Goal: Transaction & Acquisition: Purchase product/service

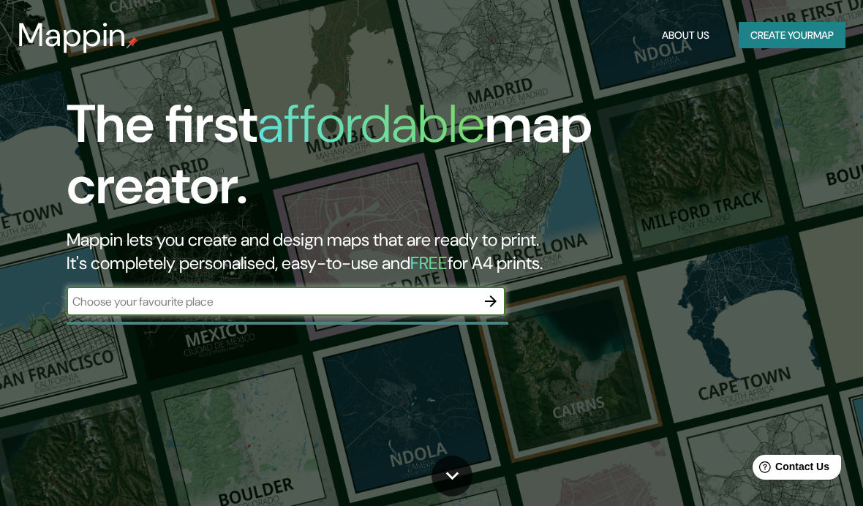
click at [791, 40] on button "Create your map" at bounding box center [792, 35] width 107 height 27
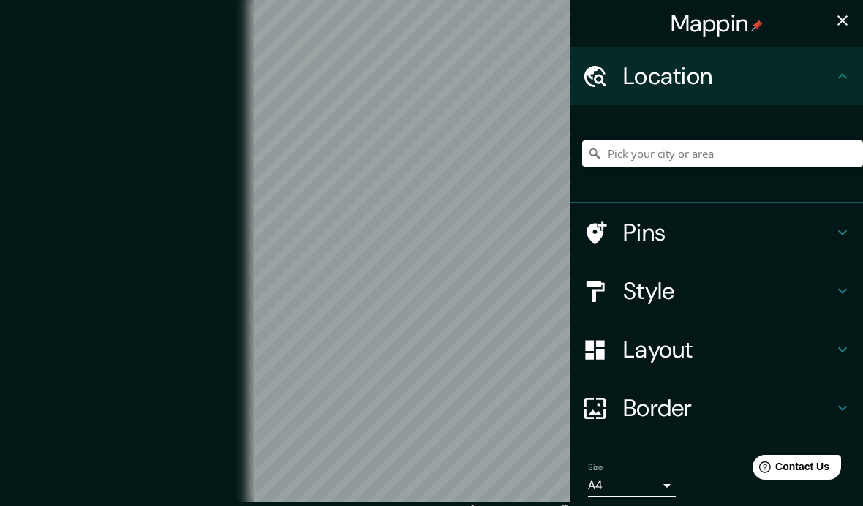
click at [832, 23] on button "button" at bounding box center [842, 20] width 29 height 29
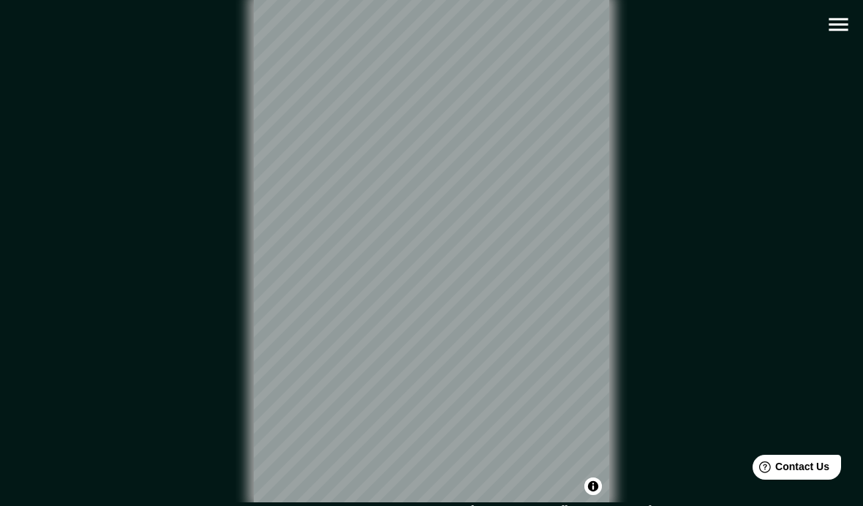
click at [833, 30] on icon "button" at bounding box center [837, 24] width 19 height 13
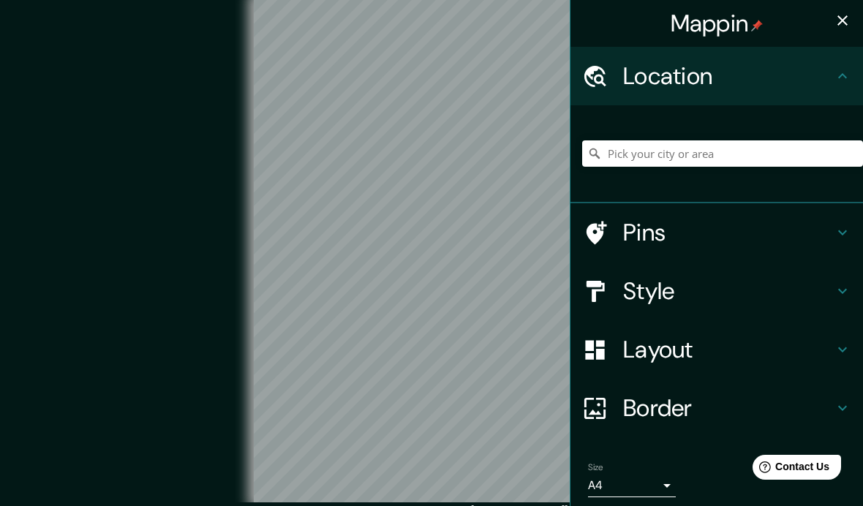
click at [692, 284] on h4 "Style" at bounding box center [728, 290] width 211 height 29
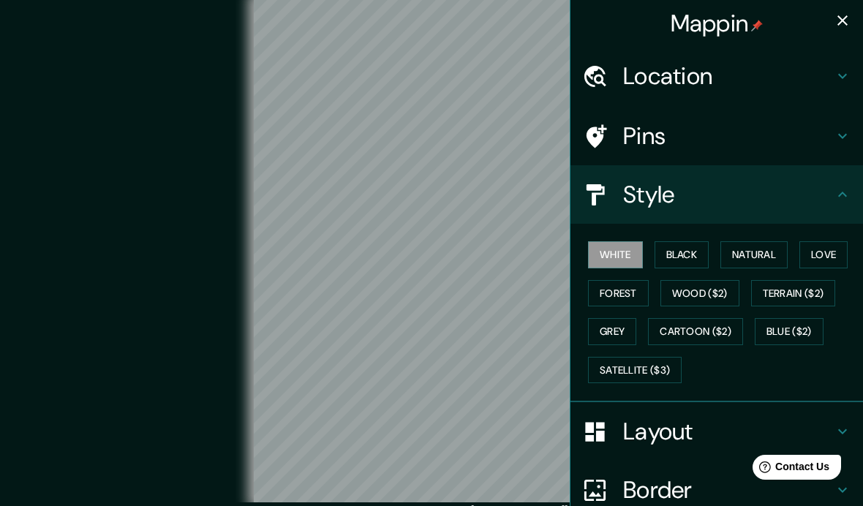
click at [738, 198] on h4 "Style" at bounding box center [728, 194] width 211 height 29
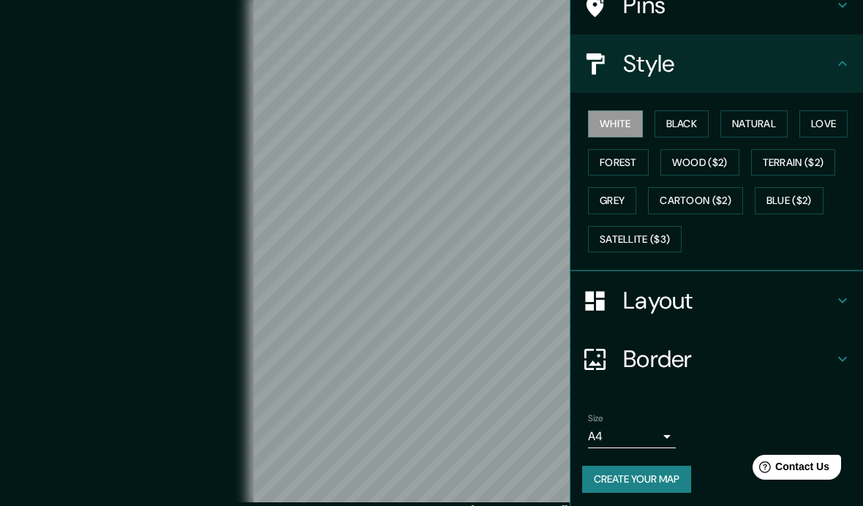
scroll to position [129, 0]
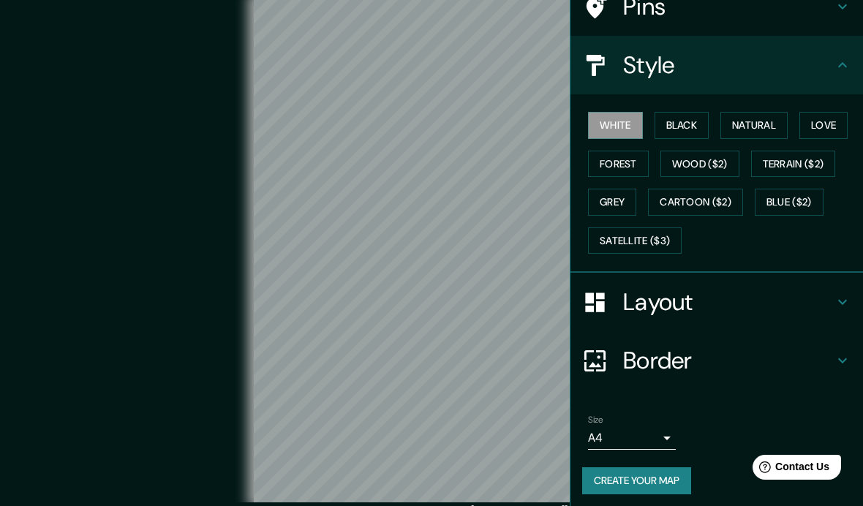
click at [728, 306] on h4 "Layout" at bounding box center [728, 301] width 211 height 29
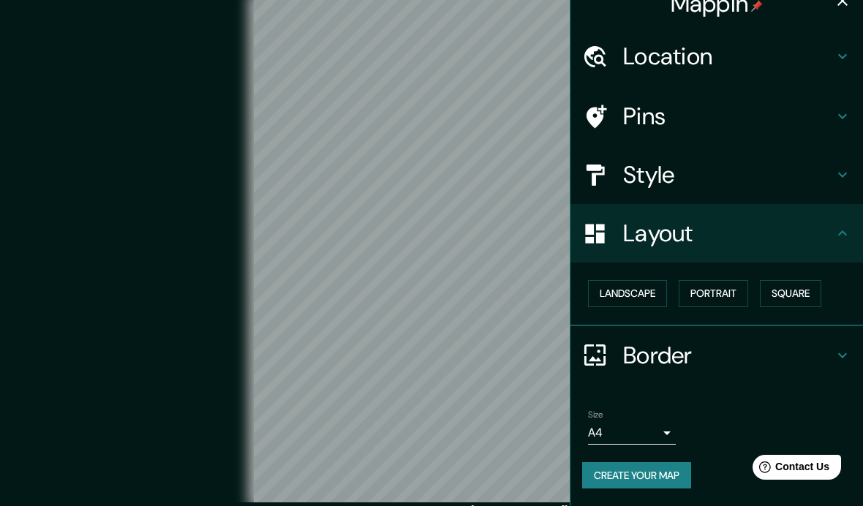
scroll to position [15, 0]
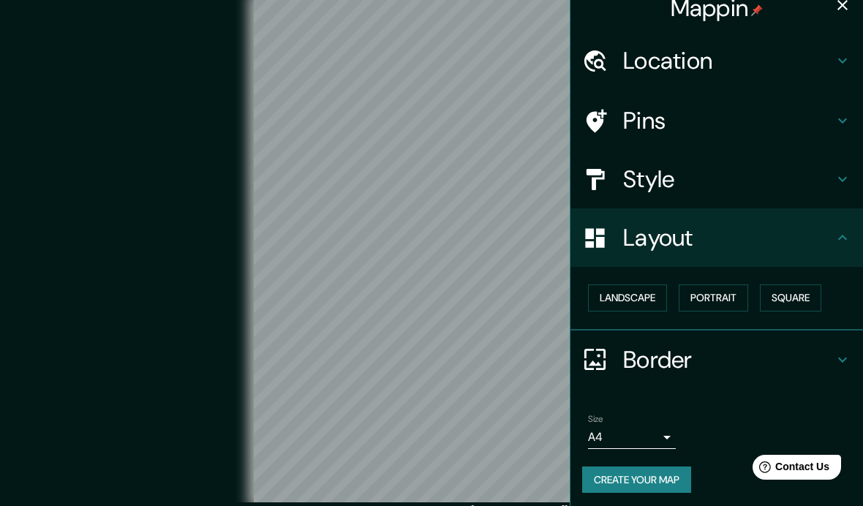
click at [644, 287] on button "Landscape" at bounding box center [627, 297] width 79 height 27
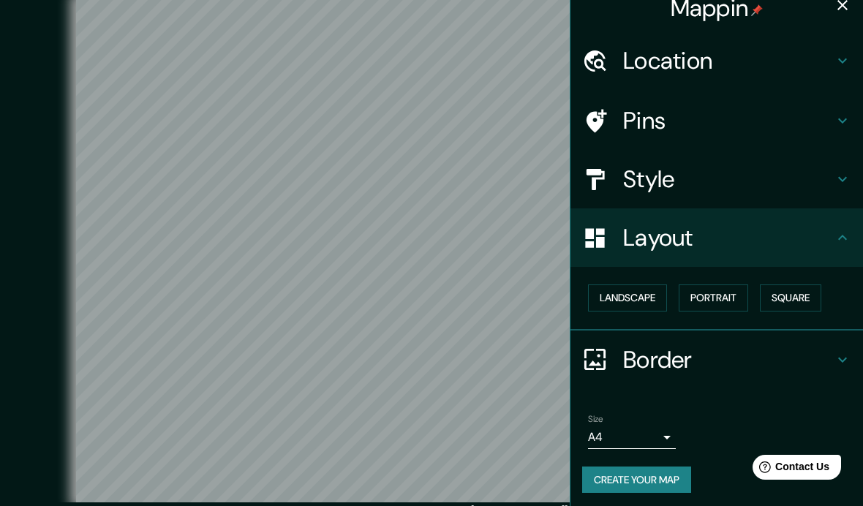
click at [731, 295] on button "Portrait" at bounding box center [713, 297] width 69 height 27
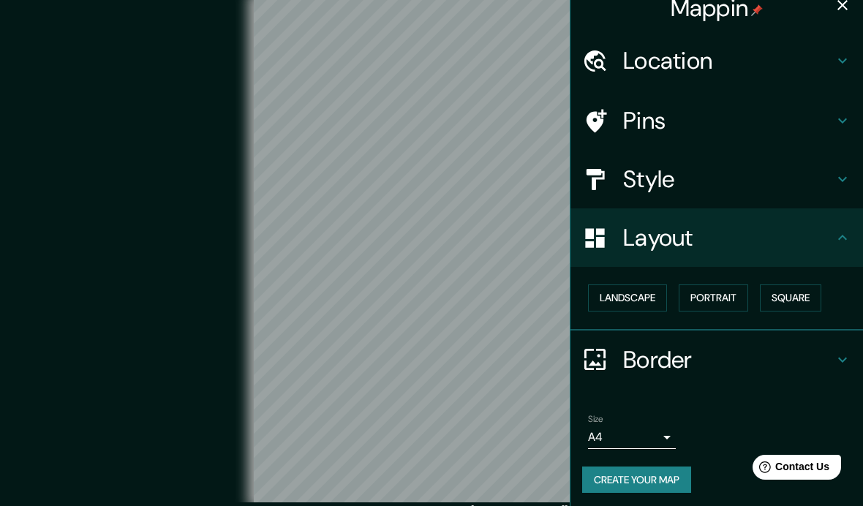
click at [810, 290] on button "Square" at bounding box center [790, 297] width 61 height 27
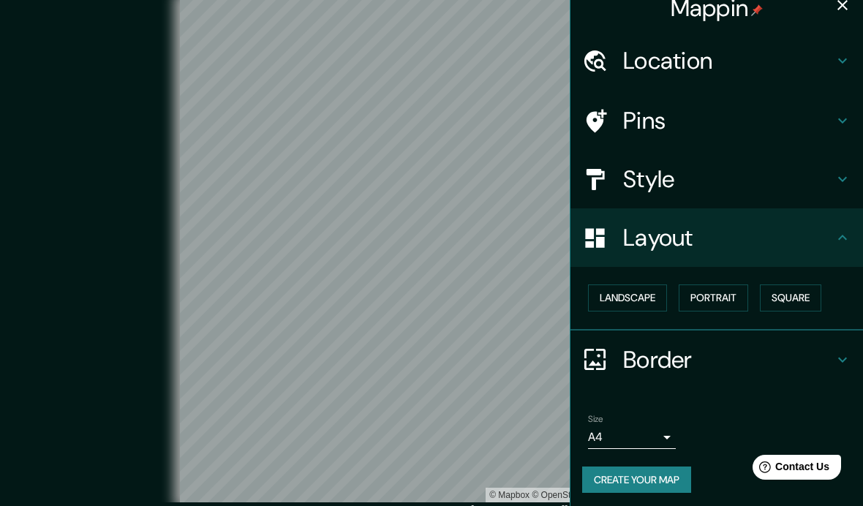
click at [639, 298] on button "Landscape" at bounding box center [627, 297] width 79 height 27
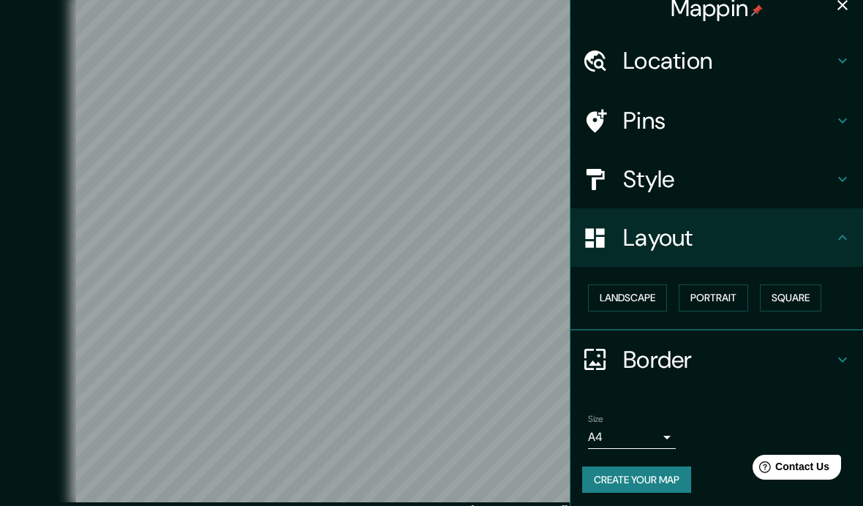
click at [838, 7] on icon "button" at bounding box center [843, 5] width 18 height 18
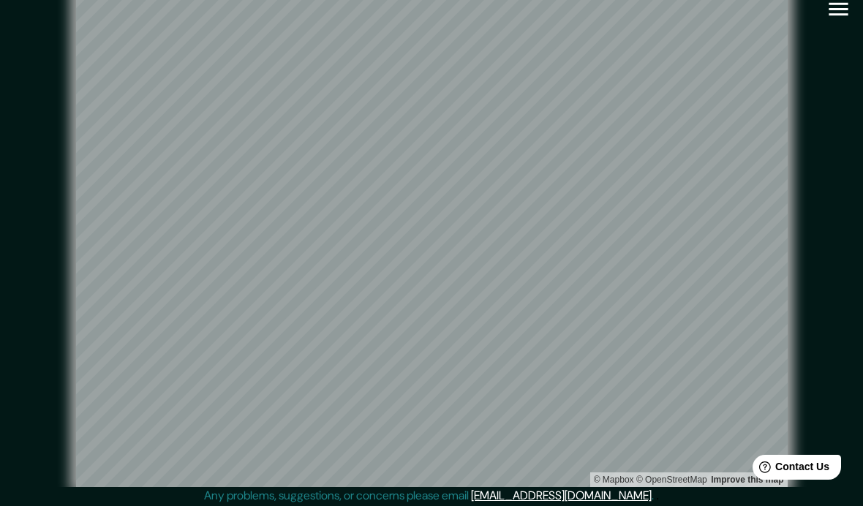
scroll to position [15, 0]
click at [827, 12] on icon "button" at bounding box center [839, 10] width 26 height 26
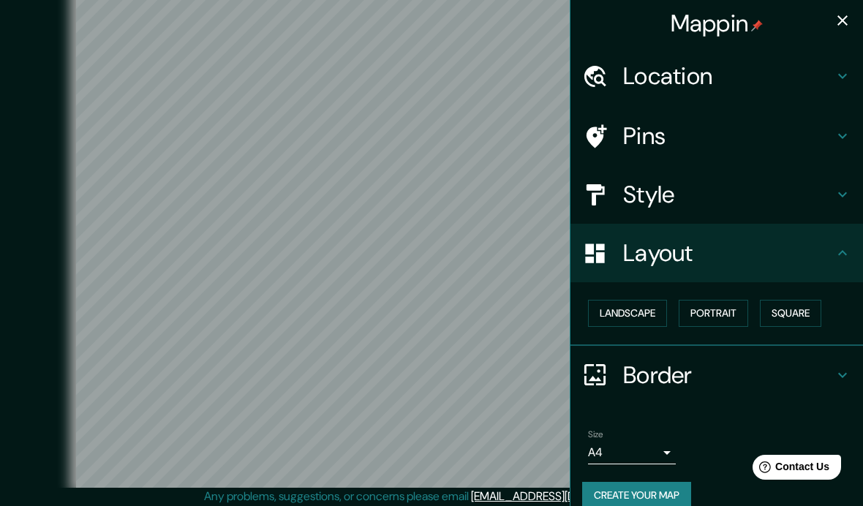
click at [744, 194] on h4 "Style" at bounding box center [728, 194] width 211 height 29
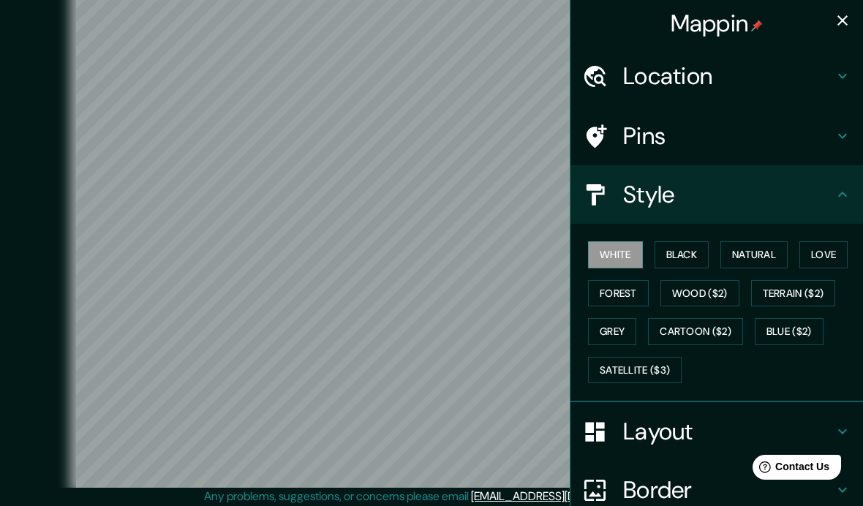
click at [690, 256] on button "Black" at bounding box center [681, 254] width 55 height 27
click at [760, 260] on button "Natural" at bounding box center [753, 254] width 67 height 27
click at [823, 257] on button "Love" at bounding box center [823, 254] width 48 height 27
click at [639, 291] on button "Forest" at bounding box center [618, 293] width 61 height 27
click at [622, 328] on button "Grey" at bounding box center [612, 331] width 48 height 27
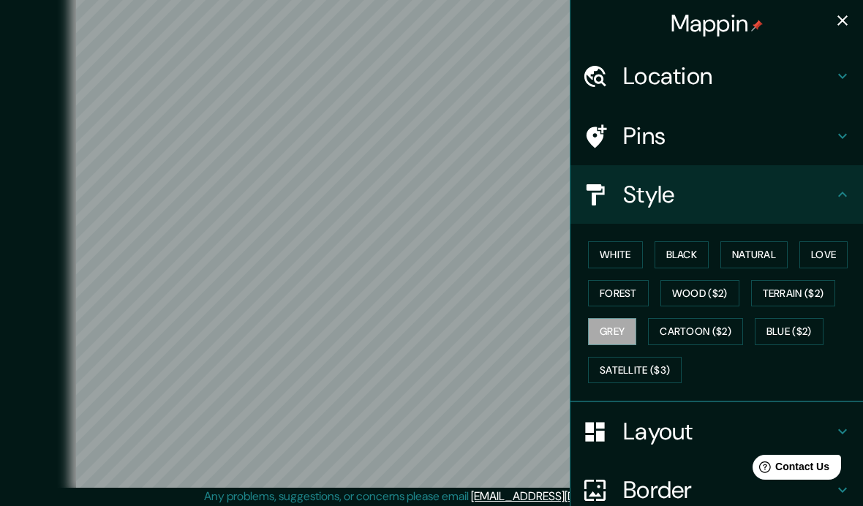
click at [628, 254] on button "White" at bounding box center [615, 254] width 55 height 27
click at [835, 25] on icon "button" at bounding box center [843, 21] width 18 height 18
